Goal: Task Accomplishment & Management: Manage account settings

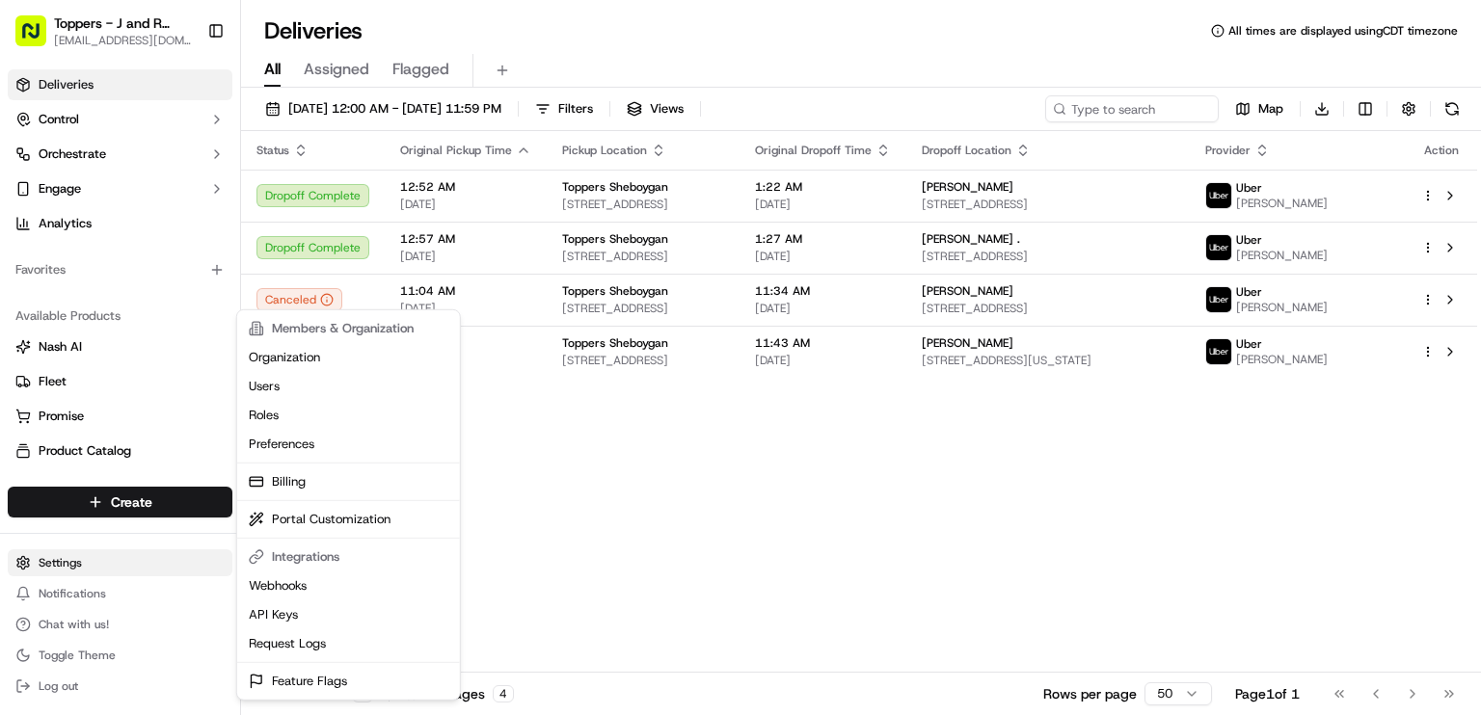
click at [47, 563] on html "Toppers - J and R Ventures LLC [EMAIL_ADDRESS][DOMAIN_NAME] Toggle Sidebar Deli…" at bounding box center [740, 357] width 1481 height 715
click at [311, 477] on link "Billing" at bounding box center [348, 482] width 215 height 29
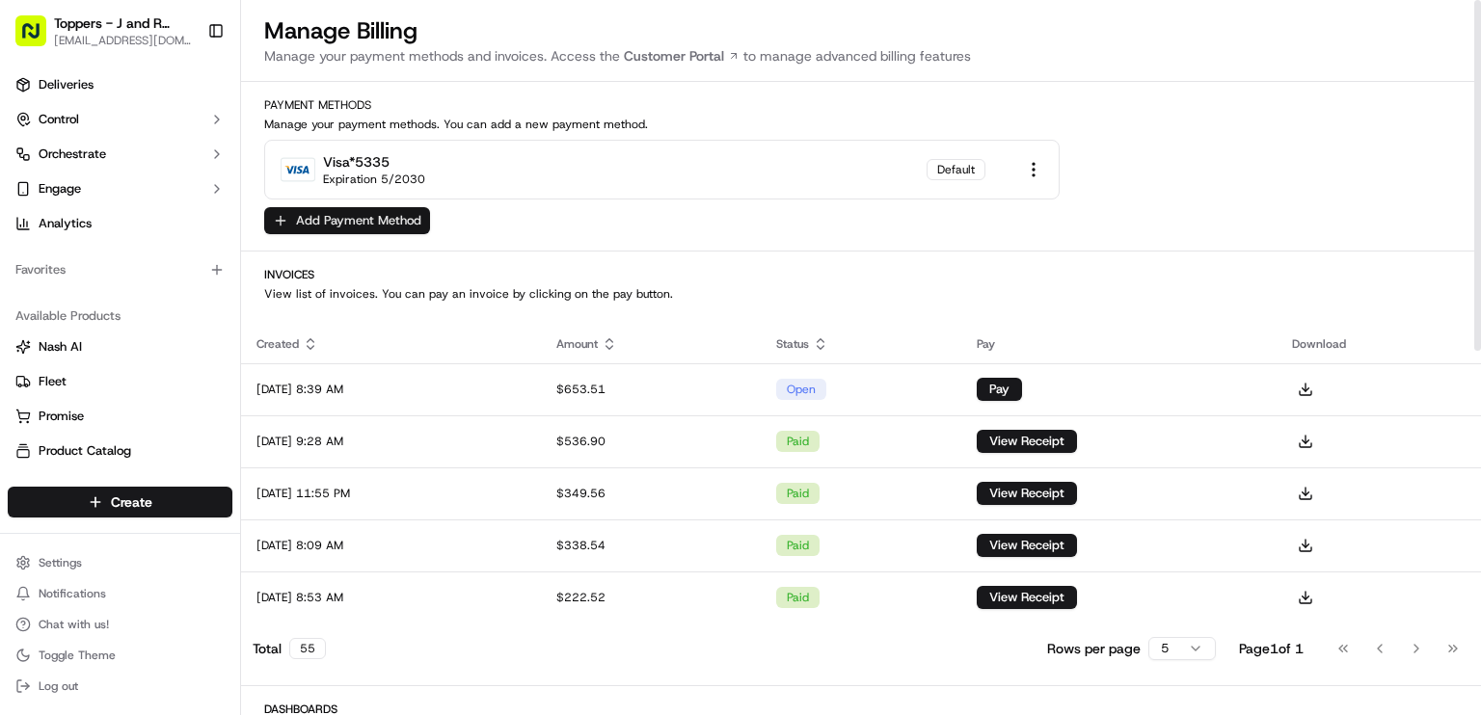
click at [363, 220] on button "Add Payment Method" at bounding box center [347, 220] width 166 height 27
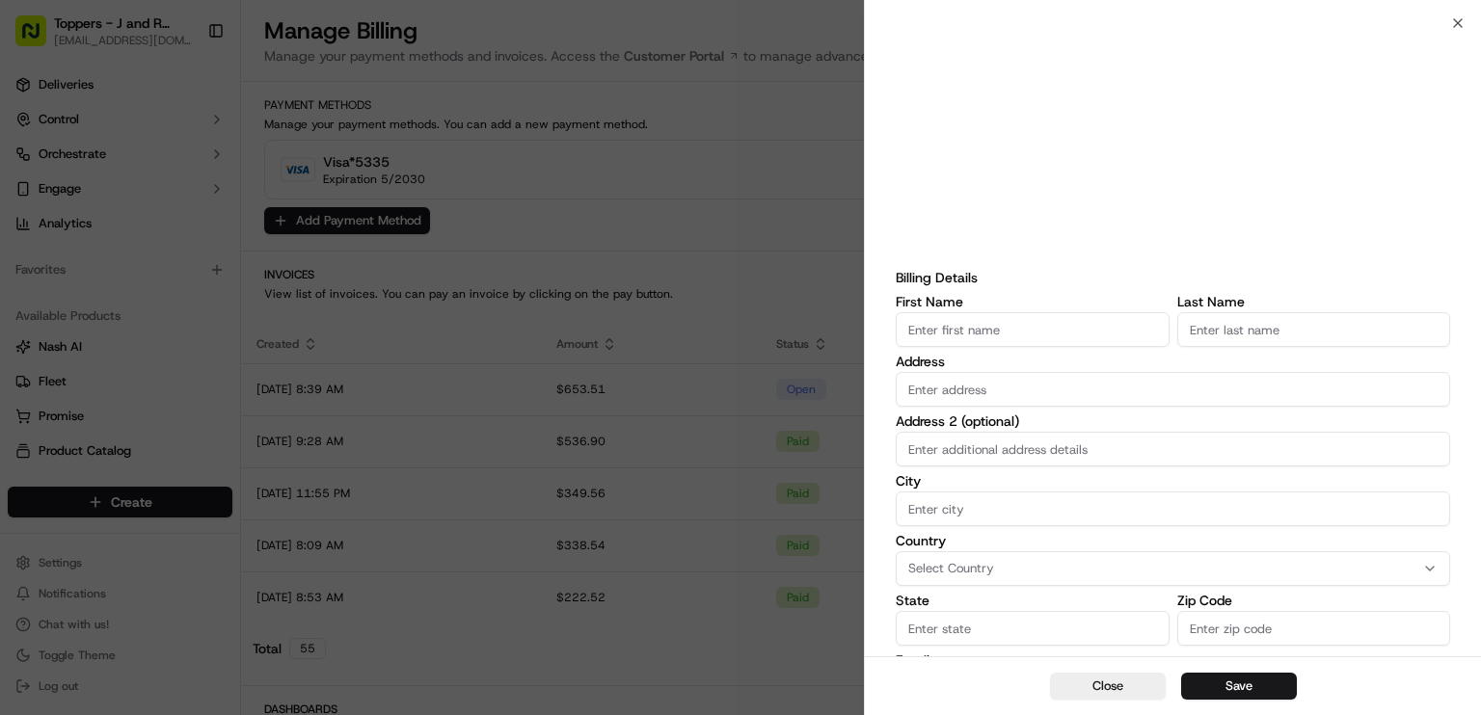
click at [1028, 326] on input "First Name" at bounding box center [1033, 329] width 274 height 35
type input "[PERSON_NAME]"
type input "Marten"
type input "[STREET_ADDRESS]"
type input "[PERSON_NAME]"
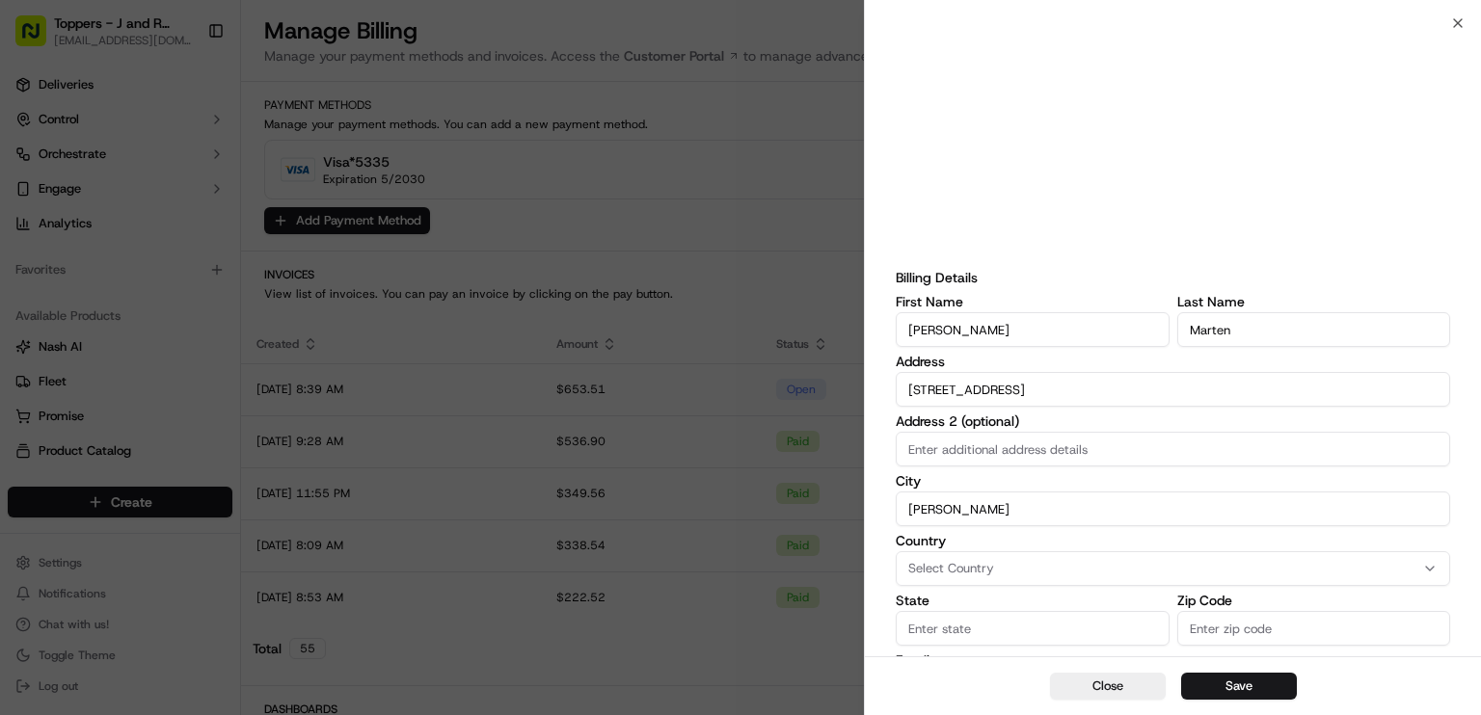
click at [1429, 568] on icon "button" at bounding box center [1429, 568] width 15 height 15
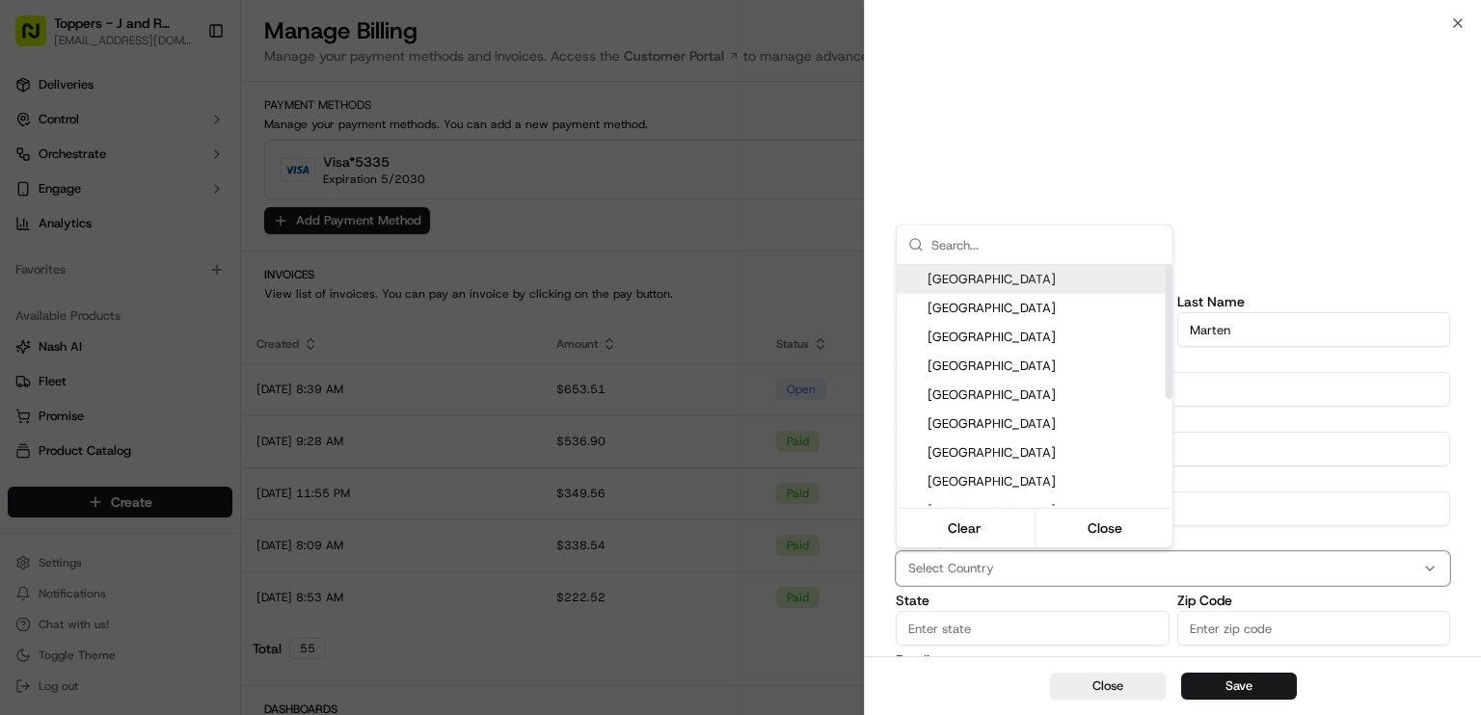
click at [975, 281] on span "[GEOGRAPHIC_DATA]" at bounding box center [1045, 279] width 237 height 17
click at [957, 629] on div at bounding box center [740, 357] width 1481 height 715
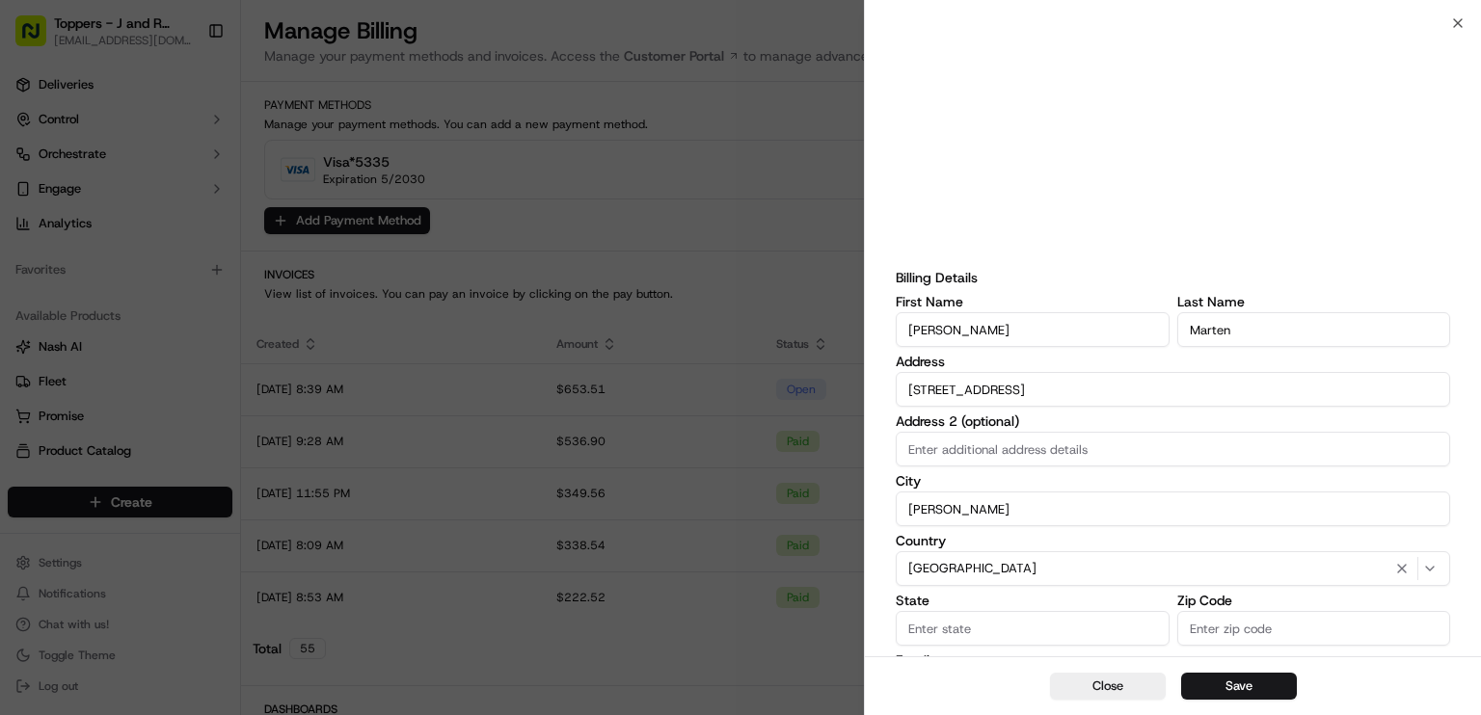
click at [956, 629] on input "State" at bounding box center [1033, 628] width 274 height 35
type input "IL"
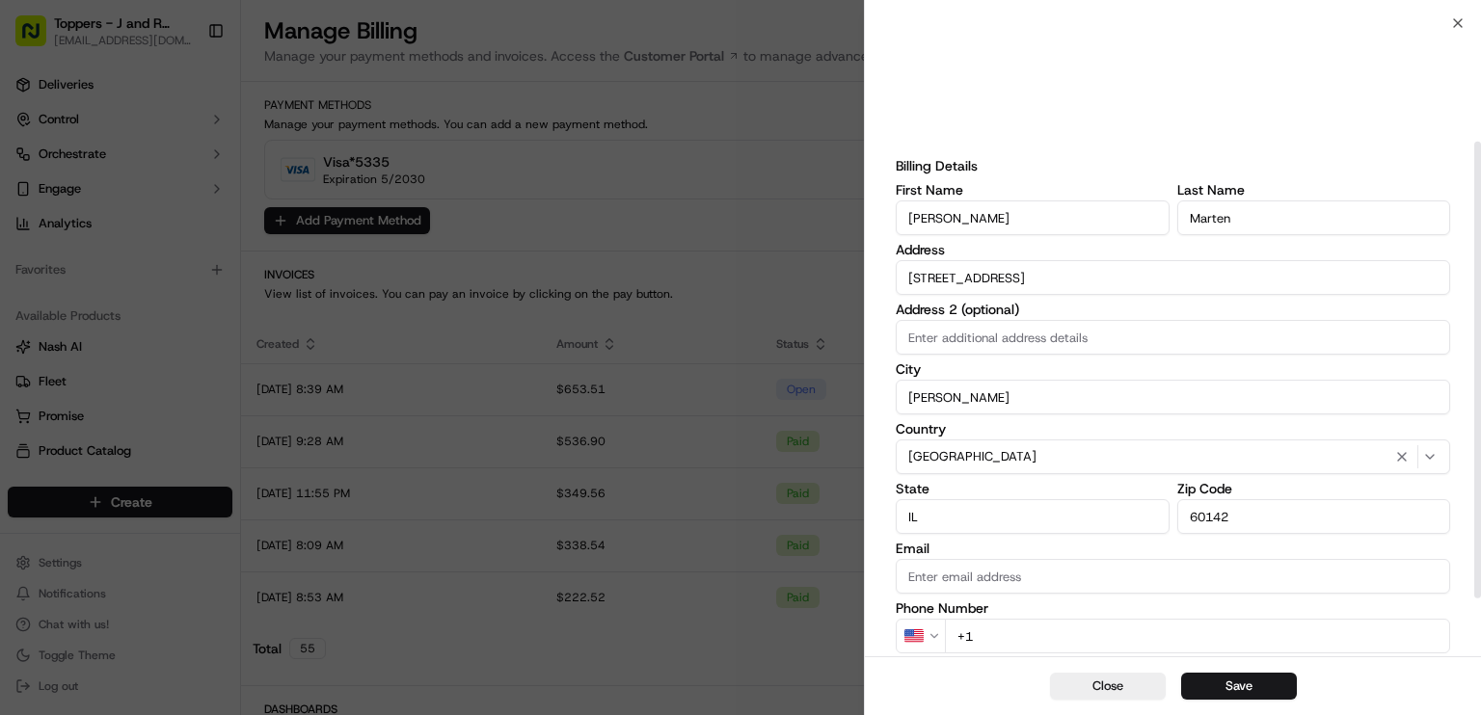
scroll to position [193, 0]
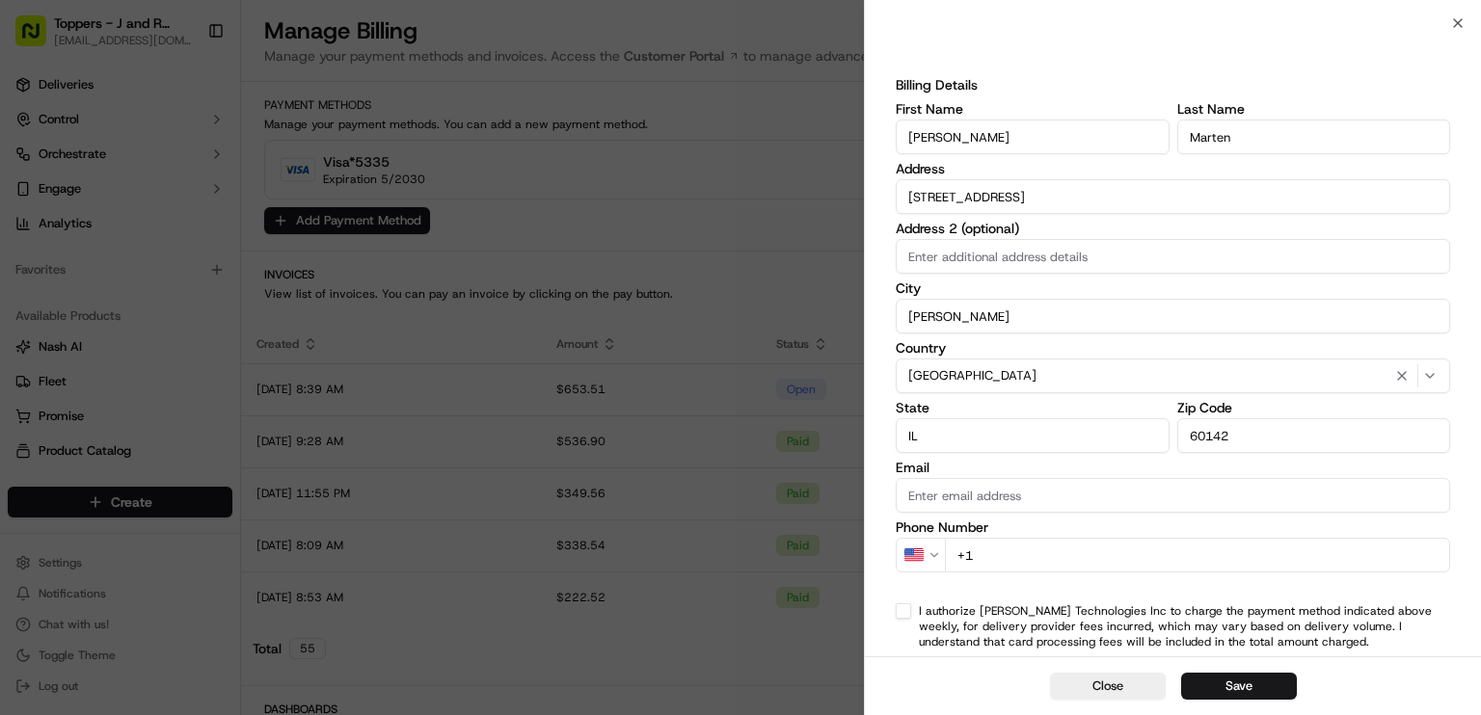
type input "60142"
click at [1099, 495] on input "Email" at bounding box center [1173, 495] width 554 height 35
type input "[EMAIL_ADDRESS][DOMAIN_NAME]"
click at [1070, 561] on input "+1" at bounding box center [1197, 555] width 505 height 35
type input "[PHONE_NUMBER]"
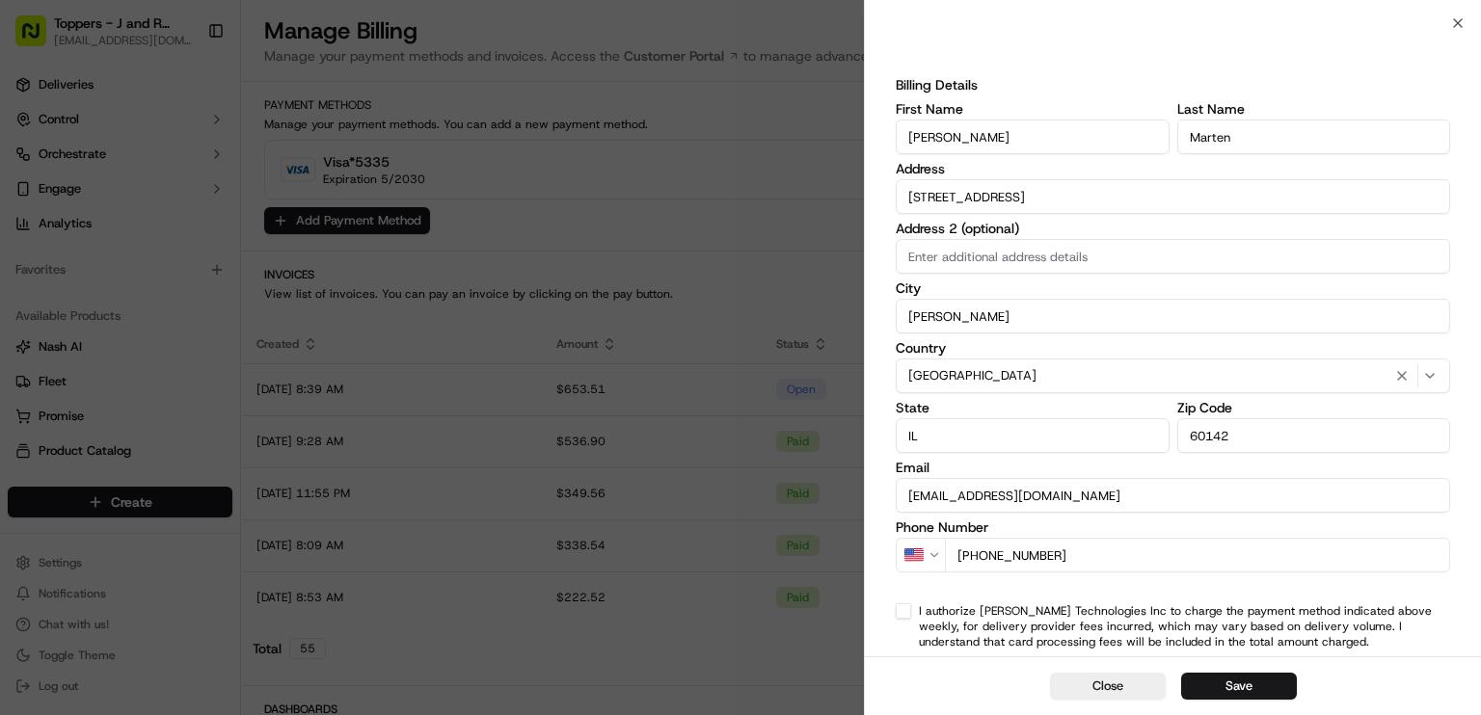
click at [905, 612] on button "I authorize [PERSON_NAME] Technologies Inc to charge the payment method indicat…" at bounding box center [903, 611] width 15 height 15
click at [1242, 685] on button "Save" at bounding box center [1239, 686] width 116 height 27
